Goal: Task Accomplishment & Management: Manage account settings

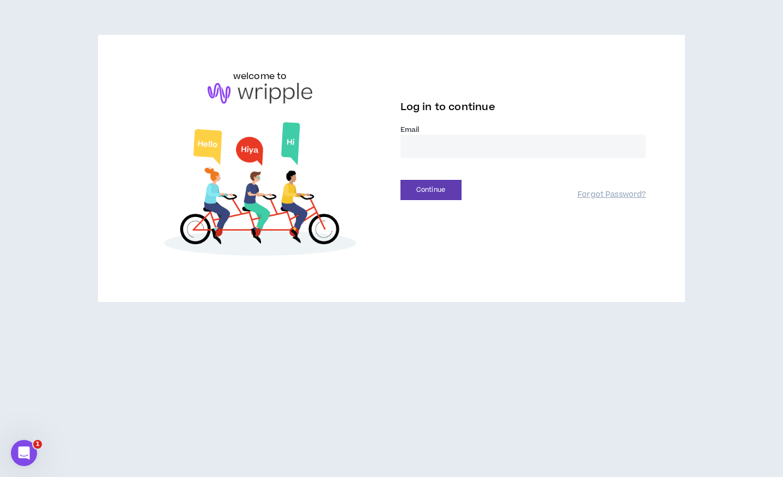
click at [482, 146] on input "email" at bounding box center [524, 146] width 246 height 23
type input "**********"
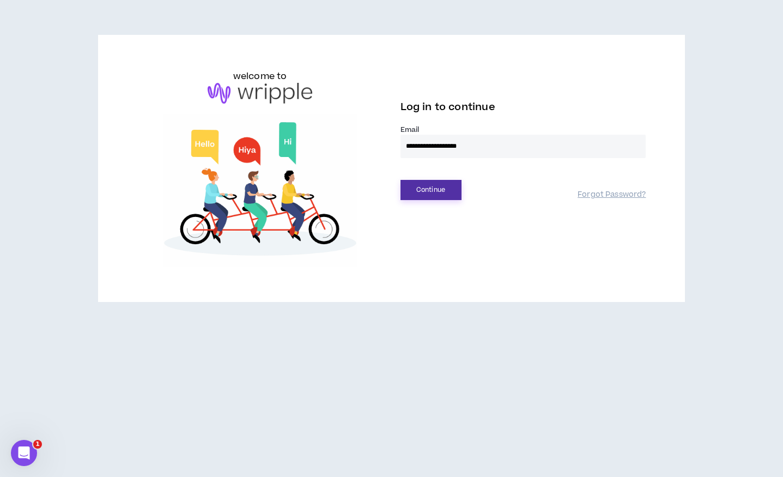
click at [425, 191] on button "Continue" at bounding box center [431, 190] width 61 height 20
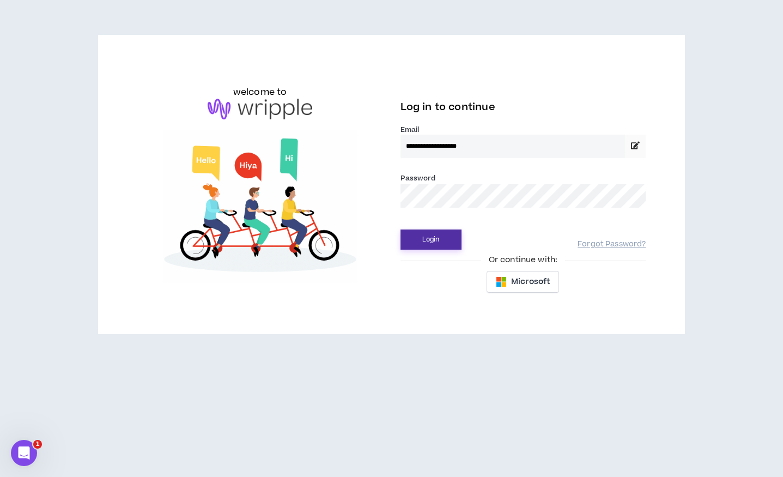
click at [437, 237] on button "Login" at bounding box center [431, 239] width 61 height 20
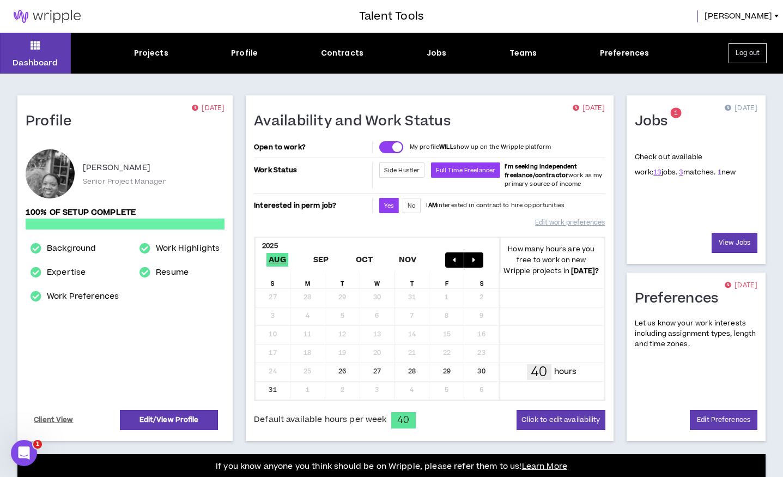
click at [718, 172] on link "1" at bounding box center [720, 172] width 4 height 10
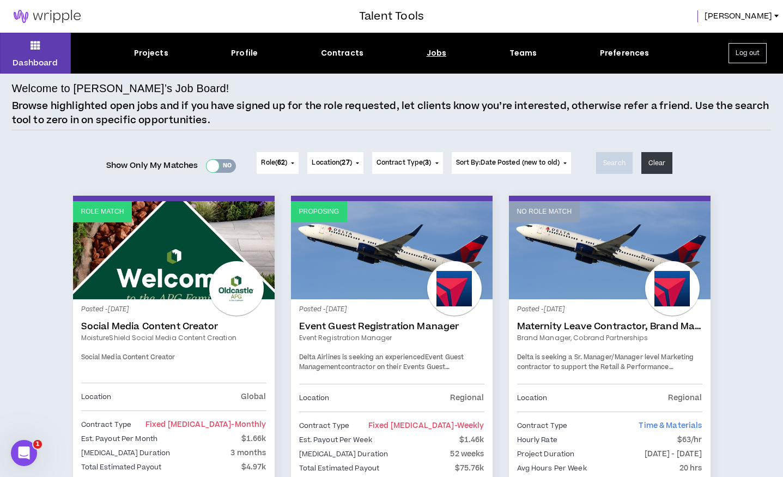
click at [209, 166] on div at bounding box center [213, 166] width 13 height 13
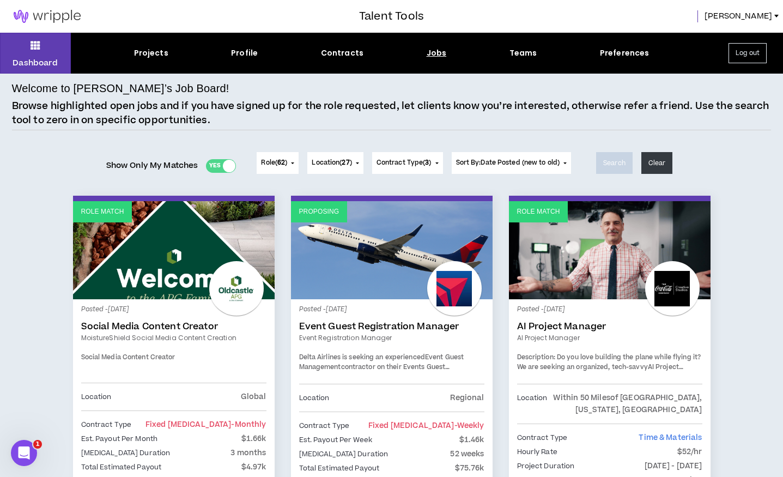
click at [433, 58] on div "Jobs" at bounding box center [437, 52] width 20 height 11
click at [433, 57] on div "Jobs" at bounding box center [437, 52] width 20 height 11
click at [433, 55] on div "Jobs" at bounding box center [437, 52] width 20 height 11
click at [431, 53] on div "Jobs" at bounding box center [437, 52] width 20 height 11
click at [350, 51] on div "Contracts" at bounding box center [342, 52] width 43 height 11
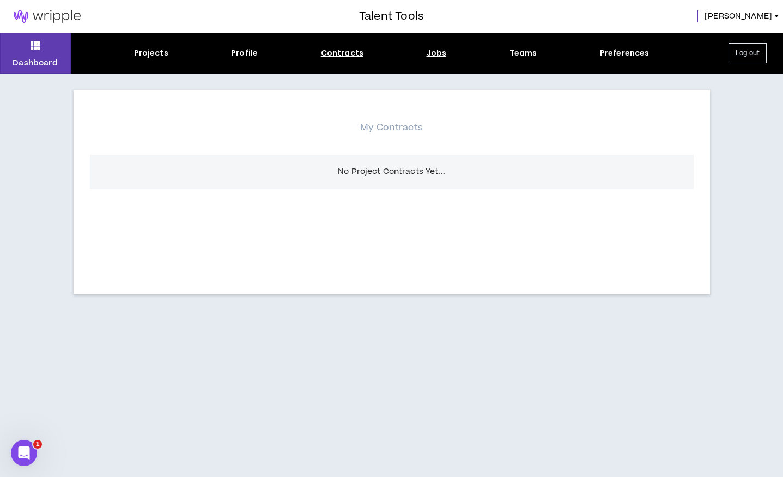
click at [431, 52] on div "Jobs" at bounding box center [437, 52] width 20 height 11
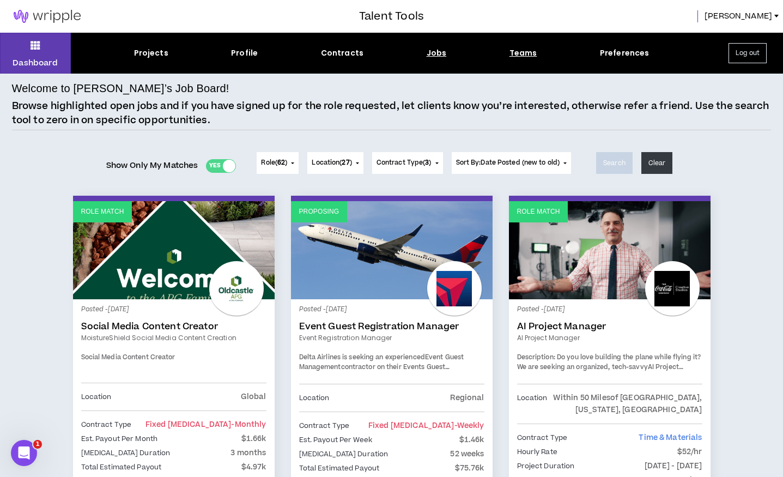
click at [513, 52] on div "Teams" at bounding box center [524, 52] width 28 height 11
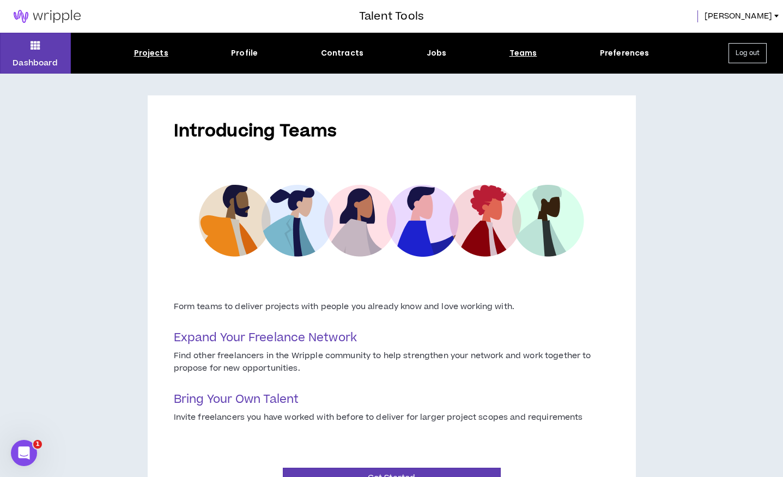
click at [159, 53] on div "Projects" at bounding box center [151, 52] width 34 height 11
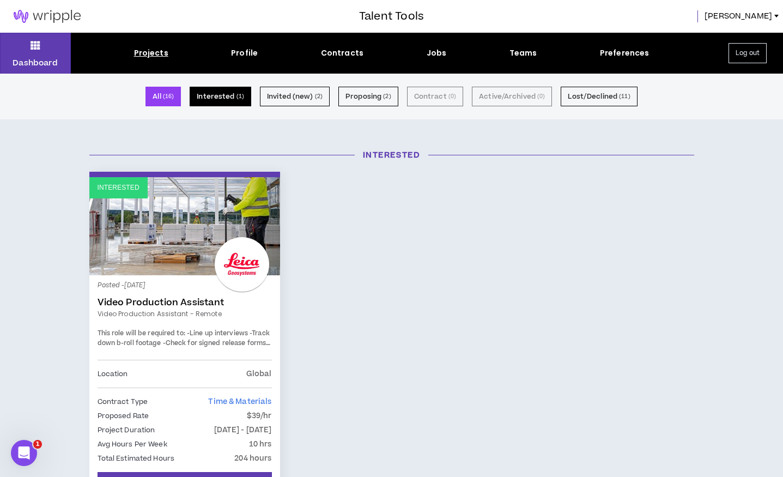
click at [211, 92] on button "Interested ( 1 )" at bounding box center [221, 97] width 62 height 20
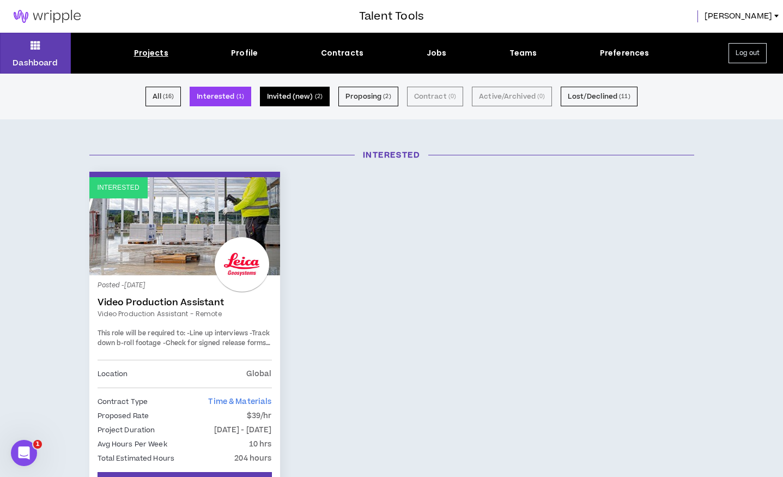
click at [305, 97] on button "Invited (new) ( 2 )" at bounding box center [295, 97] width 70 height 20
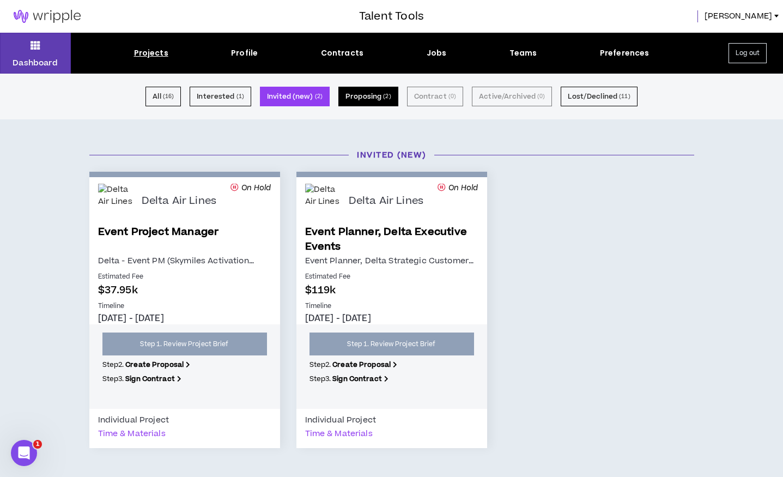
click at [360, 96] on button "Proposing ( 2 )" at bounding box center [368, 97] width 60 height 20
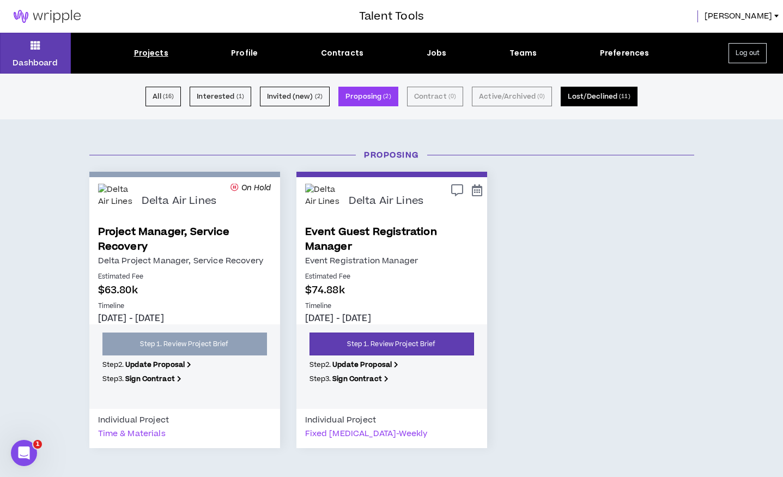
click at [590, 95] on button "Lost/Declined ( 11 )" at bounding box center [599, 97] width 76 height 20
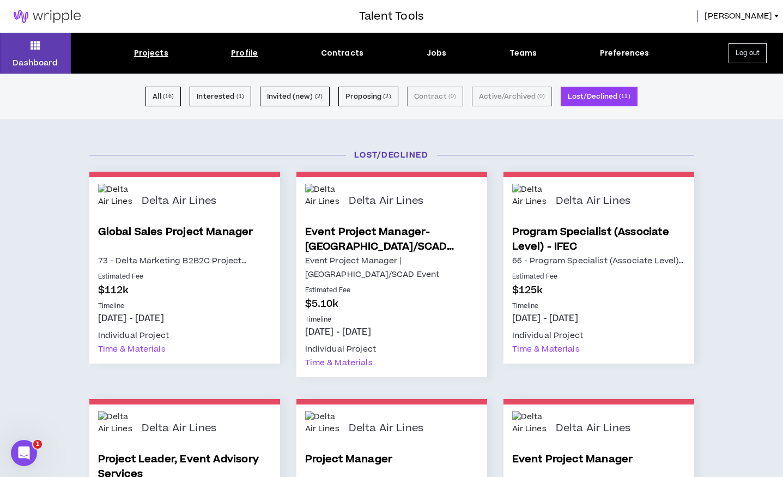
click at [248, 54] on div "Profile" at bounding box center [244, 52] width 27 height 11
select select "*"
select select "US"
select select "*******"
select select "*"
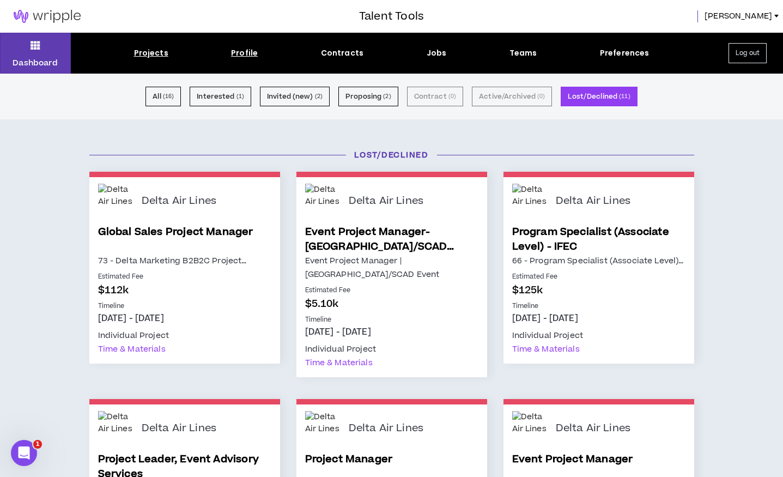
select select "**********"
select select "*****"
select select "**********"
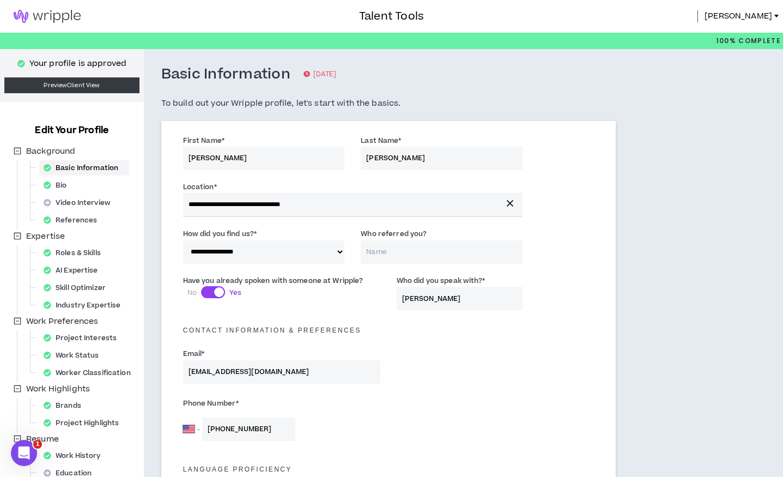
click at [40, 19] on img at bounding box center [47, 16] width 94 height 13
